Goal: Navigation & Orientation: Find specific page/section

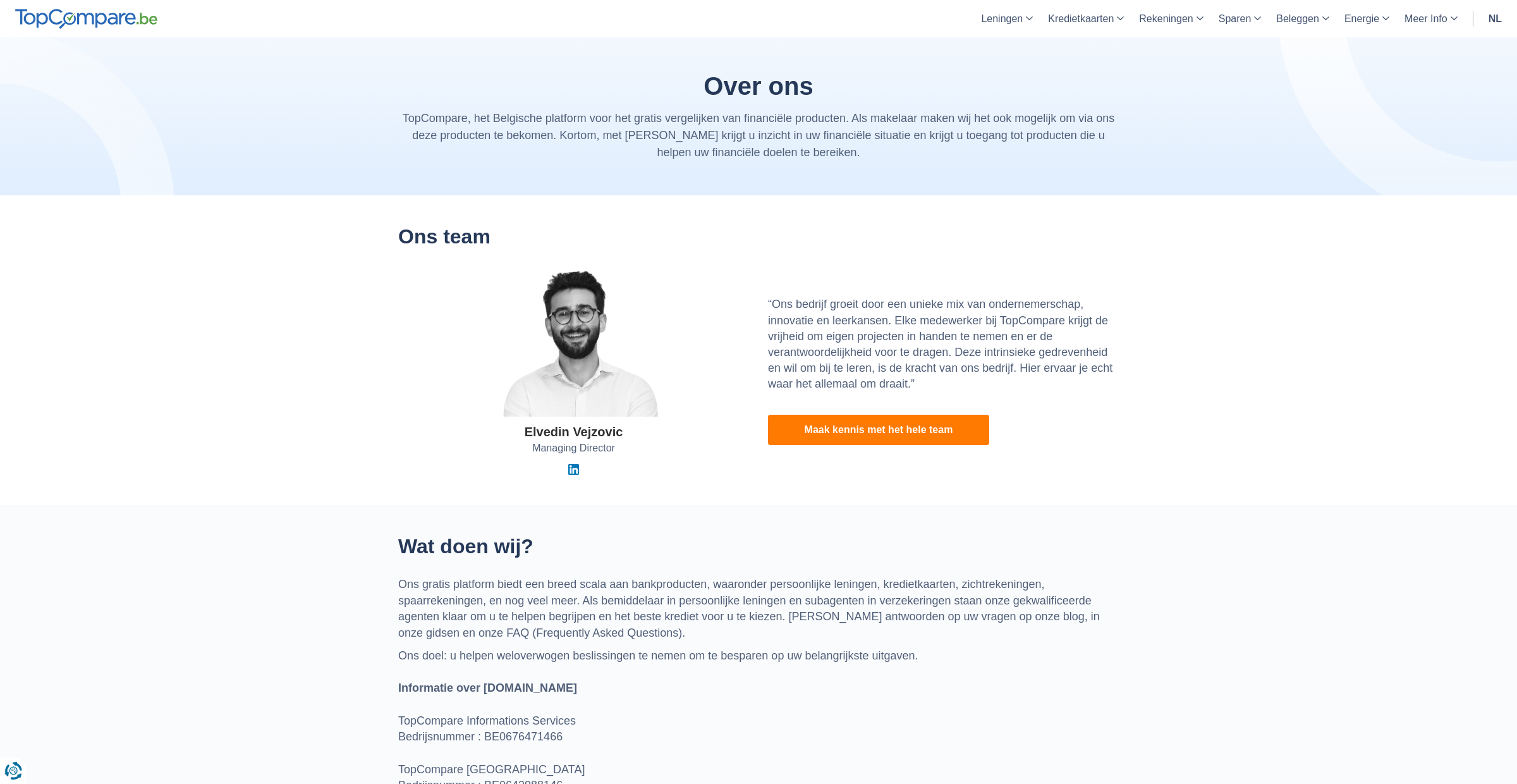
click at [434, 226] on h2 "Ons team" at bounding box center [758, 237] width 720 height 22
click at [865, 427] on link "Maak kennis met het hele team" at bounding box center [879, 429] width 221 height 31
click at [1003, 18] on link "Leningen" at bounding box center [1006, 19] width 67 height 38
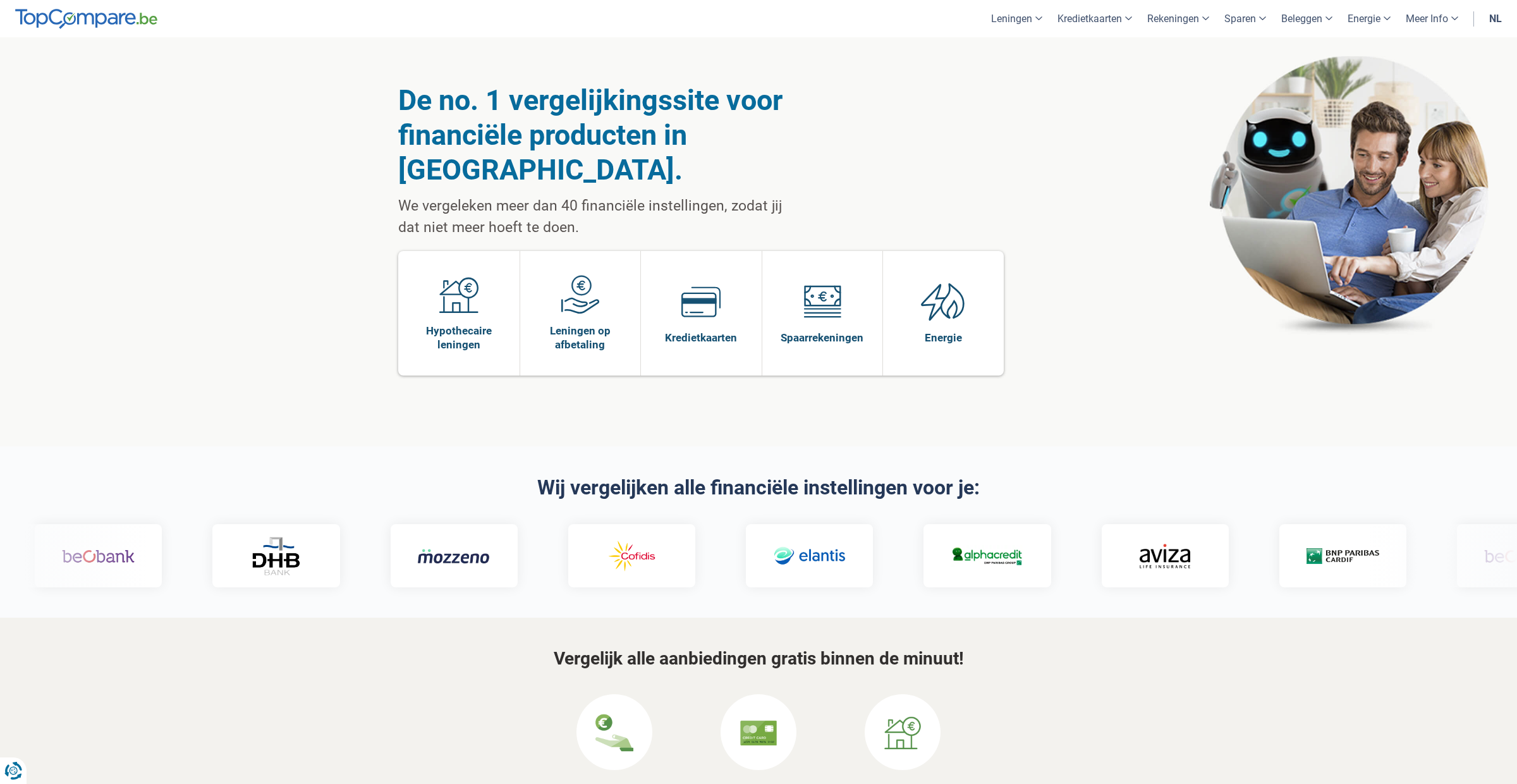
click at [1501, 11] on link "nl" at bounding box center [1495, 19] width 27 height 38
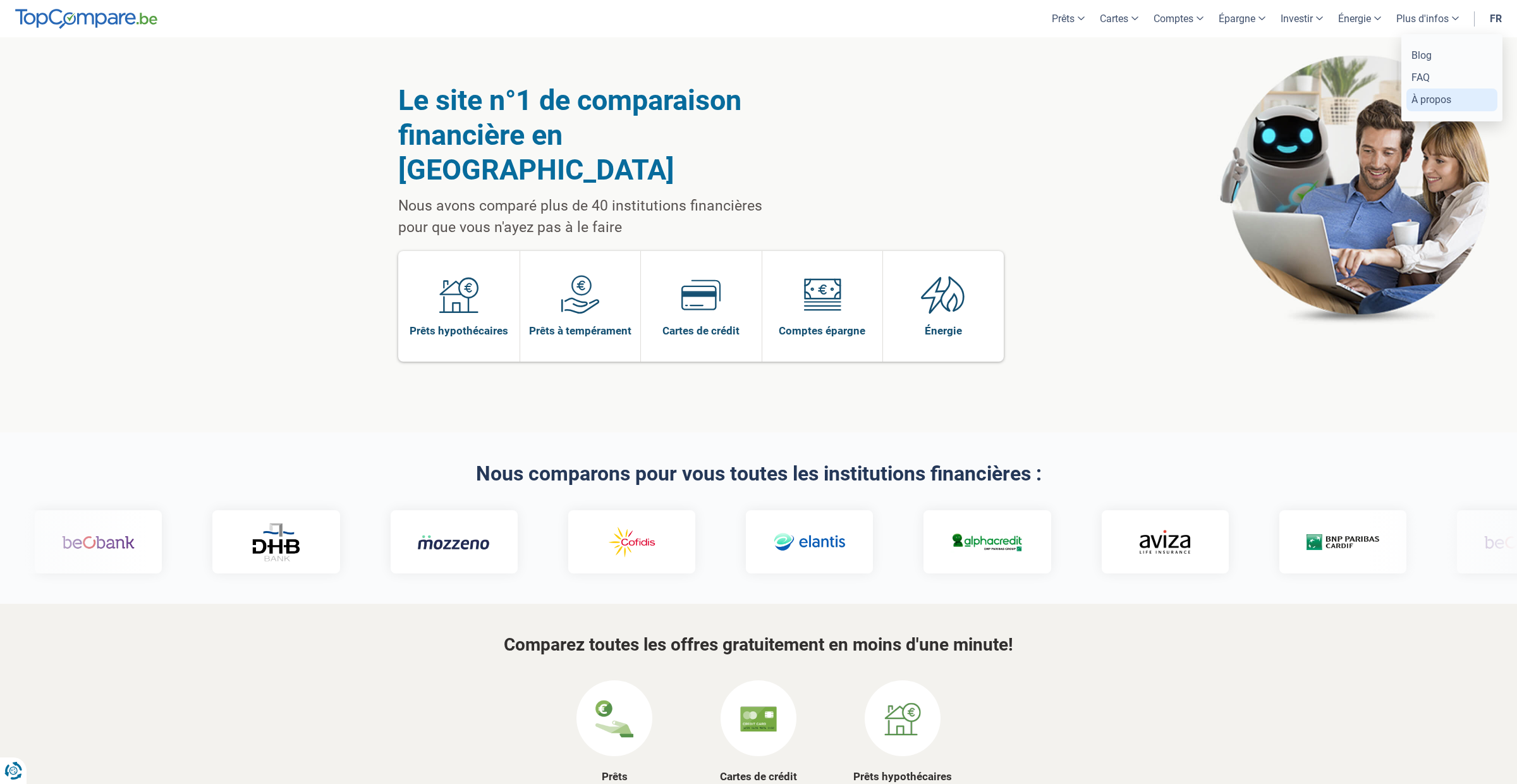
click at [1431, 97] on link "À propos" at bounding box center [1452, 100] width 91 height 22
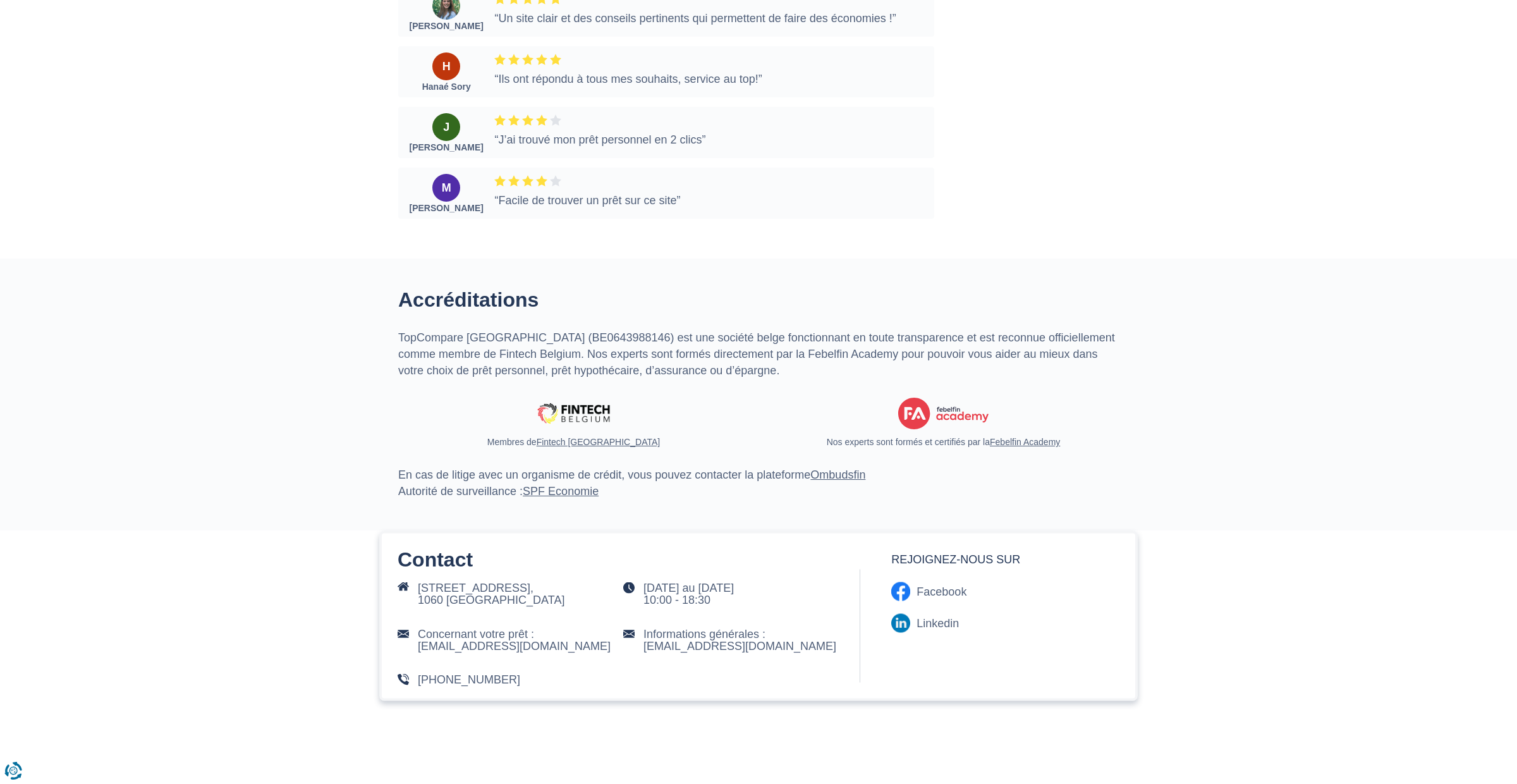
scroll to position [2791, 0]
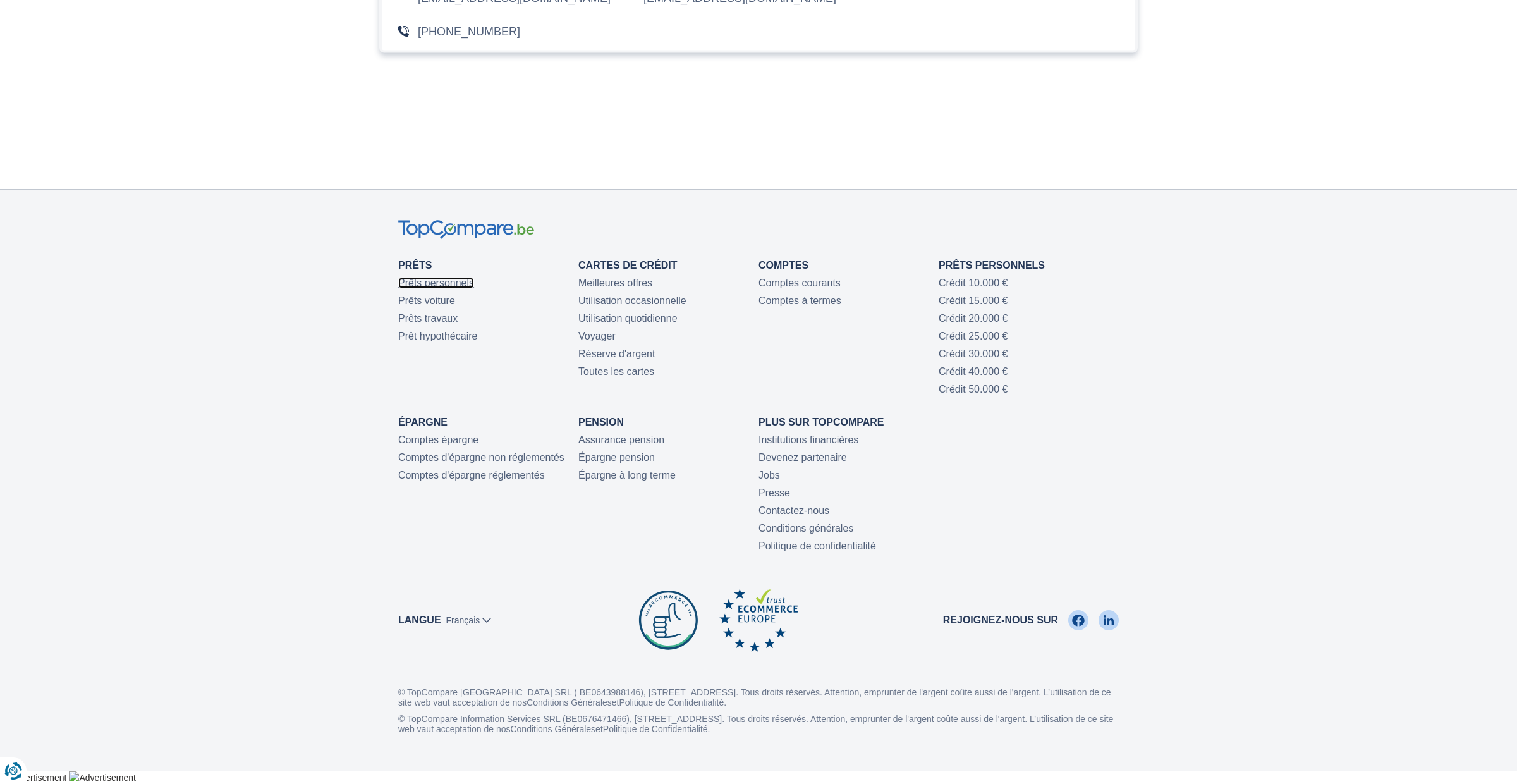
click at [452, 286] on link "Prêts personnels" at bounding box center [436, 283] width 76 height 11
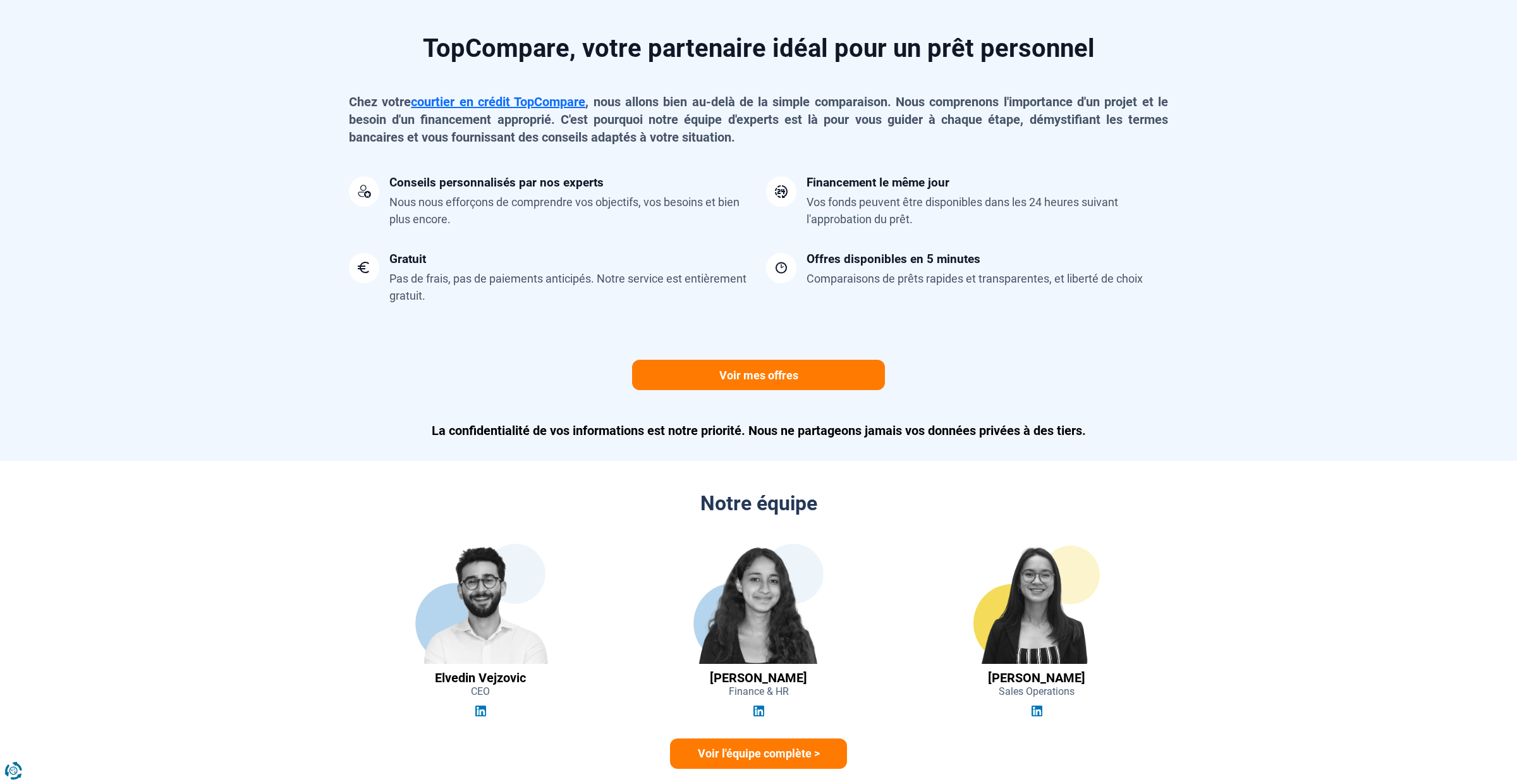
scroll to position [3209, 0]
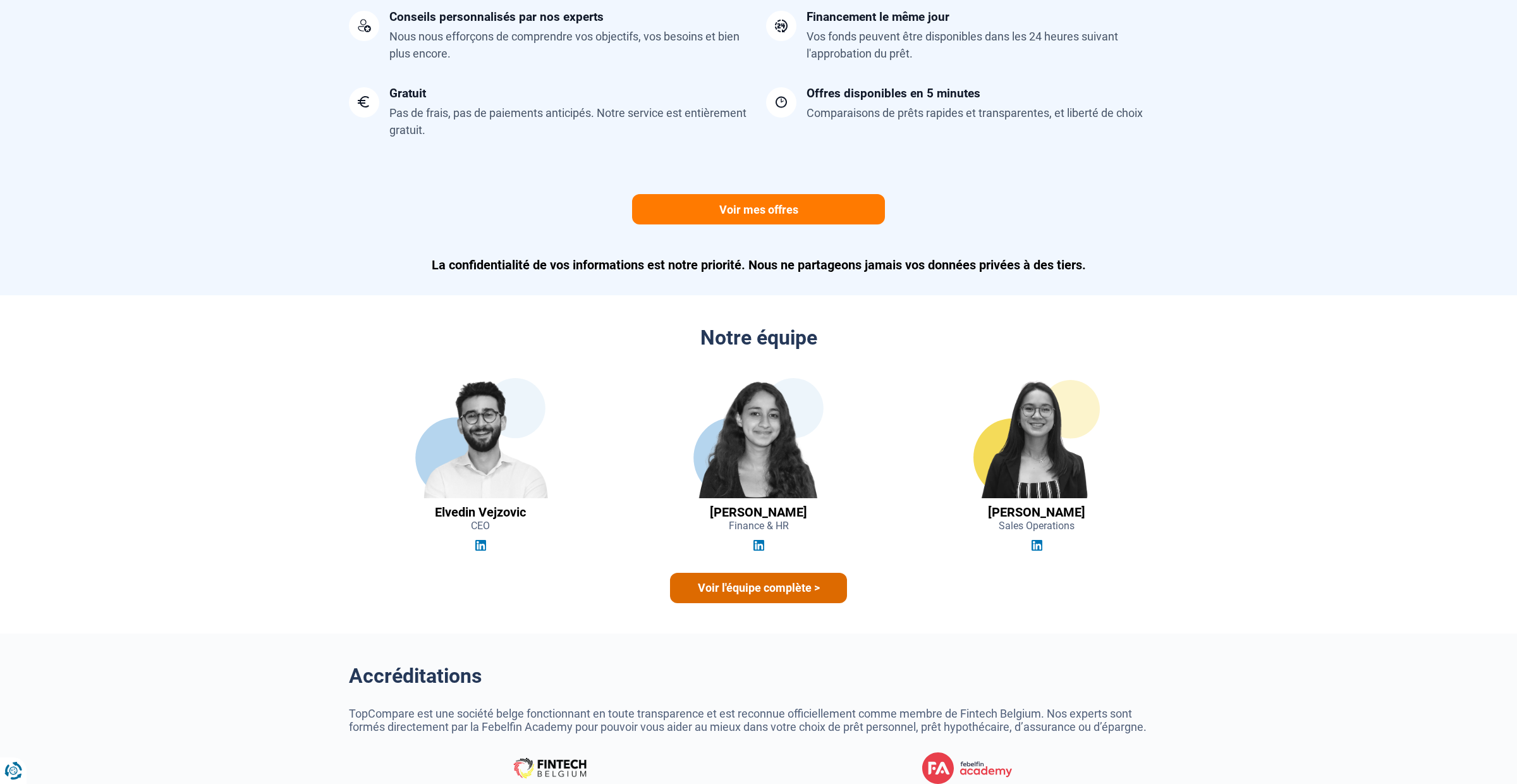
click at [762, 592] on link "Voir l'équipe complète >" at bounding box center [759, 588] width 177 height 31
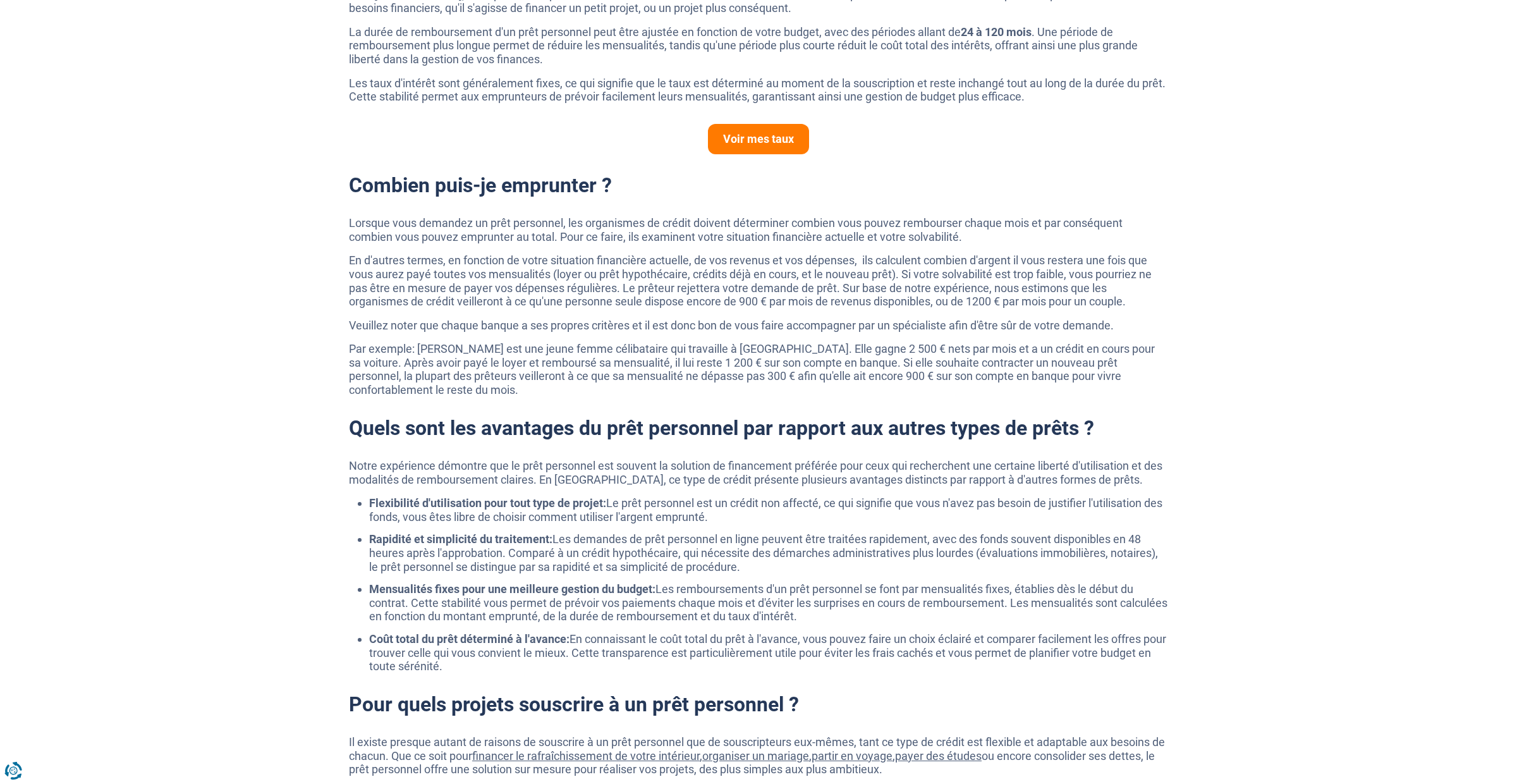
scroll to position [0, 0]
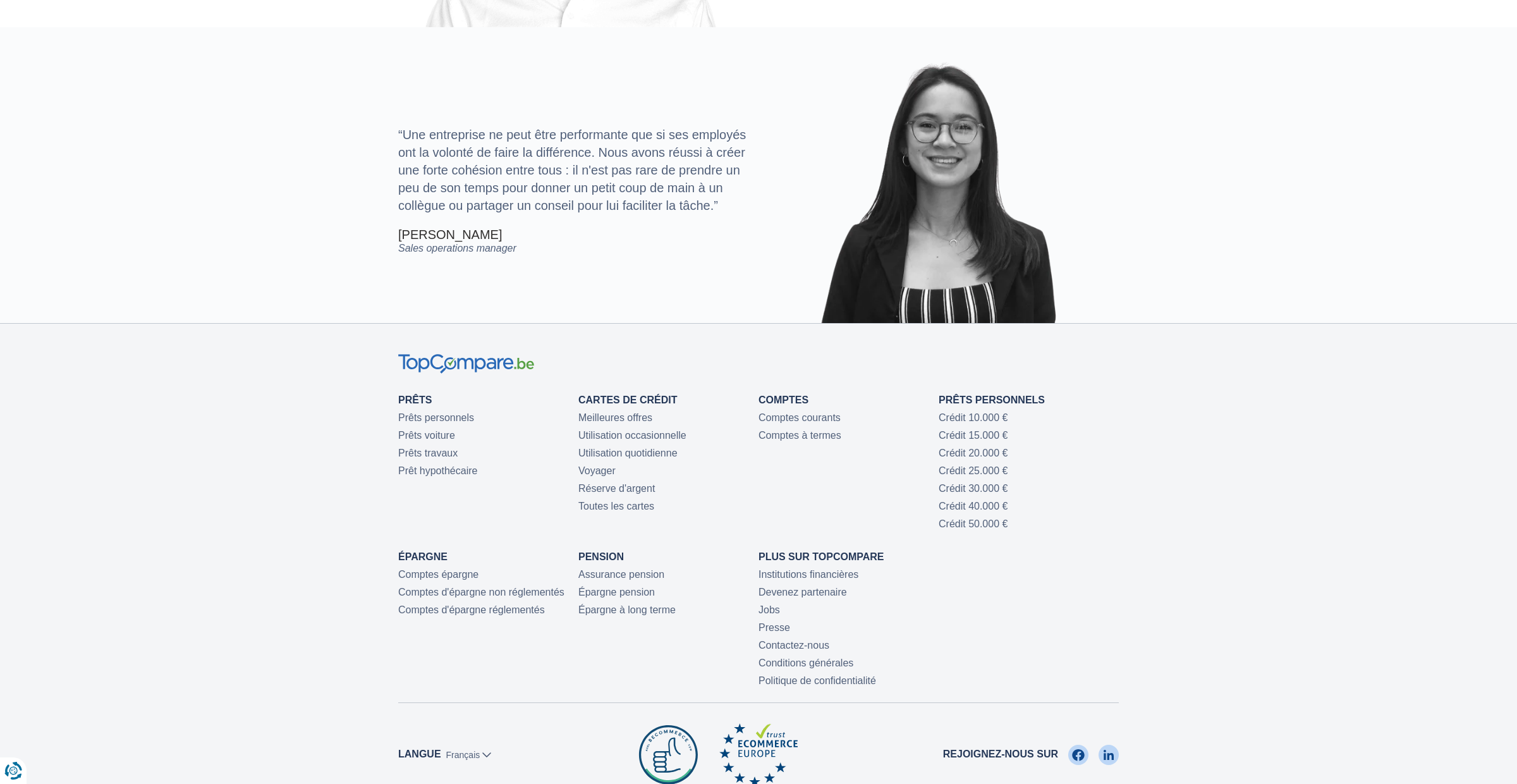
scroll to position [2691, 0]
